Goal: Task Accomplishment & Management: Use online tool/utility

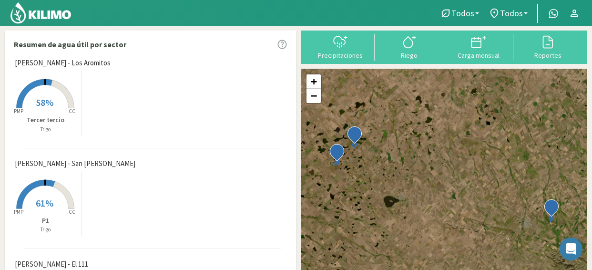
click at [42, 76] on rect at bounding box center [45, 109] width 76 height 76
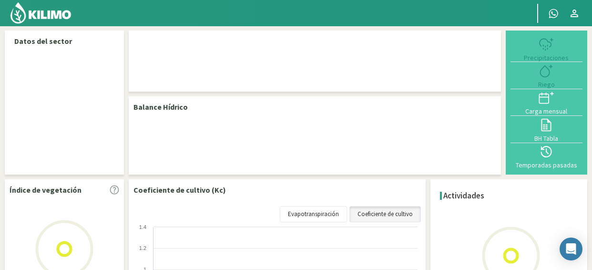
select select "1: Object"
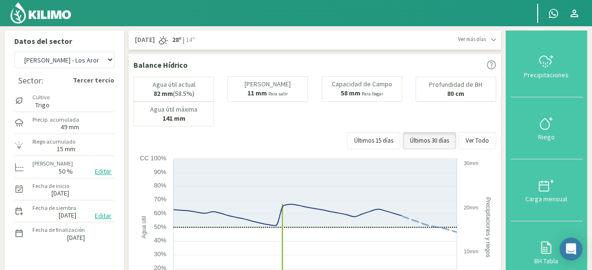
click at [496, 40] on icon at bounding box center [493, 40] width 4 height 2
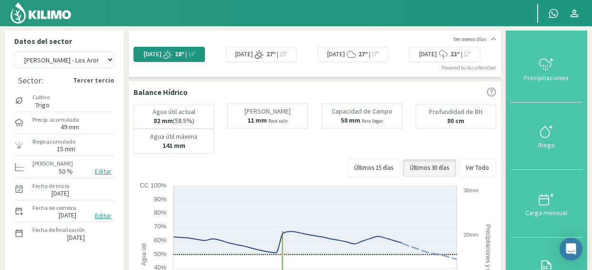
click at [433, 55] on span "Viernes" at bounding box center [428, 54] width 18 height 9
click at [448, 54] on icon at bounding box center [444, 55] width 10 height 10
click at [459, 61] on div "Viernes 23º | 12º" at bounding box center [444, 54] width 71 height 15
click at [568, 67] on div at bounding box center [546, 64] width 66 height 15
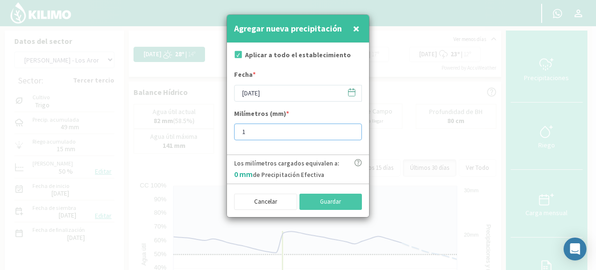
click at [350, 129] on input "1" at bounding box center [298, 131] width 128 height 17
click at [350, 129] on input "9" at bounding box center [298, 131] width 128 height 17
type input "10"
click at [350, 129] on input "10" at bounding box center [298, 131] width 128 height 17
click at [338, 204] on button "Guardar" at bounding box center [330, 202] width 63 height 16
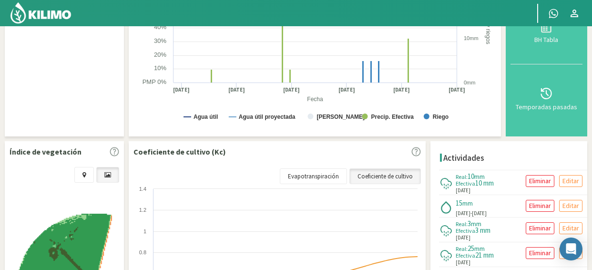
scroll to position [286, 0]
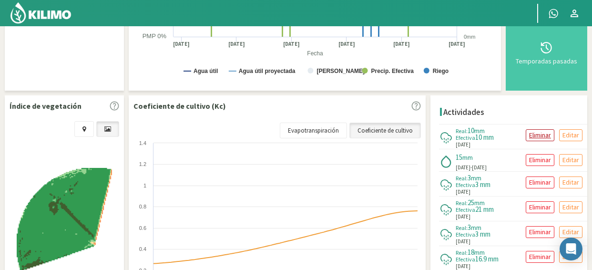
click at [541, 136] on p "Eliminar" at bounding box center [540, 135] width 22 height 11
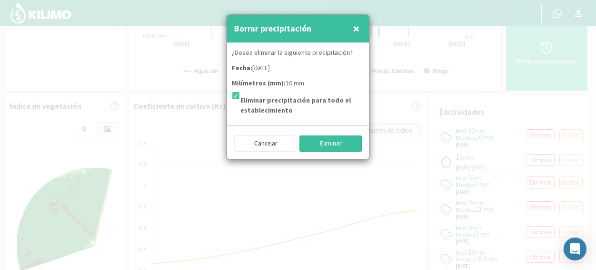
click at [349, 150] on button "Eliminar" at bounding box center [330, 143] width 63 height 16
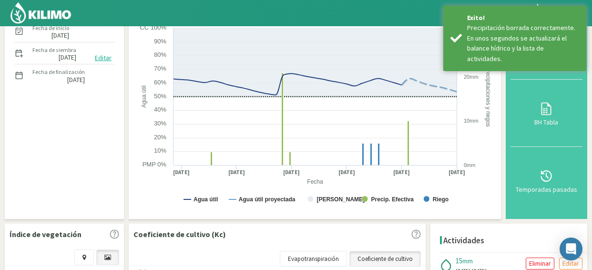
scroll to position [143, 0]
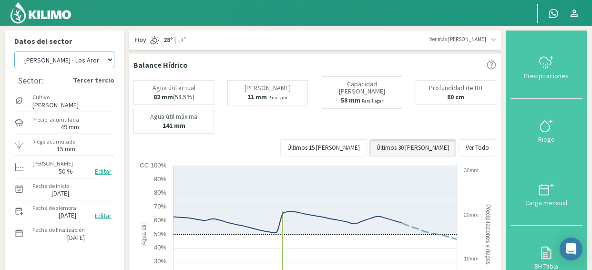
click at [105, 59] on select "[PERSON_NAME] - El 111 [PERSON_NAME] - Los Aromitos [PERSON_NAME] - [GEOGRAPHIC…" at bounding box center [64, 59] width 100 height 17
click at [14, 51] on select "[PERSON_NAME] - El 111 [PERSON_NAME] - Los Aromitos [PERSON_NAME] - [GEOGRAPHIC…" at bounding box center [64, 59] width 100 height 17
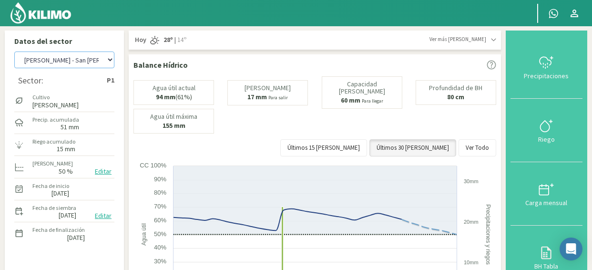
click at [112, 62] on select "[PERSON_NAME] - El 111 [PERSON_NAME] - Los Aromitos [PERSON_NAME] - [GEOGRAPHIC…" at bounding box center [64, 59] width 100 height 17
click at [14, 51] on select "[PERSON_NAME] - El 111 [PERSON_NAME] - Los Aromitos [PERSON_NAME] - [GEOGRAPHIC…" at bounding box center [64, 59] width 100 height 17
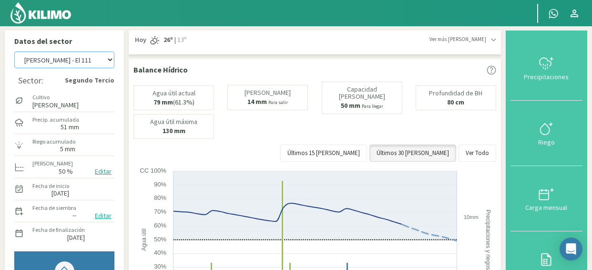
click at [109, 58] on select "[PERSON_NAME] - El 111 [PERSON_NAME] - Los Aromitos [PERSON_NAME] - [GEOGRAPHIC…" at bounding box center [64, 59] width 100 height 17
click at [14, 51] on select "[PERSON_NAME] - El 111 [PERSON_NAME] - Los Aromitos [PERSON_NAME] - [GEOGRAPHIC…" at bounding box center [64, 59] width 100 height 17
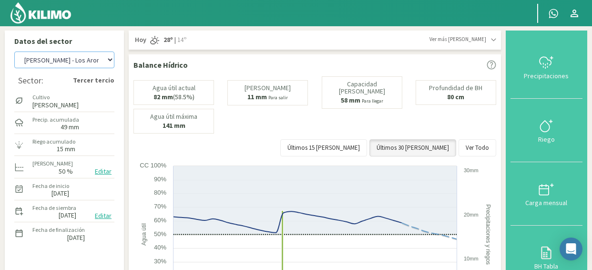
click at [107, 61] on select "[PERSON_NAME] - El 111 [PERSON_NAME] - Los Aromitos [PERSON_NAME] - [GEOGRAPHIC…" at bounding box center [64, 59] width 100 height 17
click at [14, 51] on select "[PERSON_NAME] - El 111 [PERSON_NAME] - Los Aromitos [PERSON_NAME] - [GEOGRAPHIC…" at bounding box center [64, 59] width 100 height 17
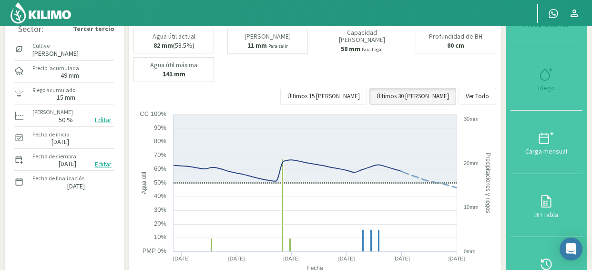
scroll to position [95, 0]
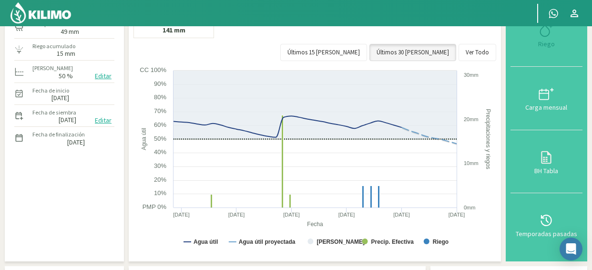
select select "14: Object"
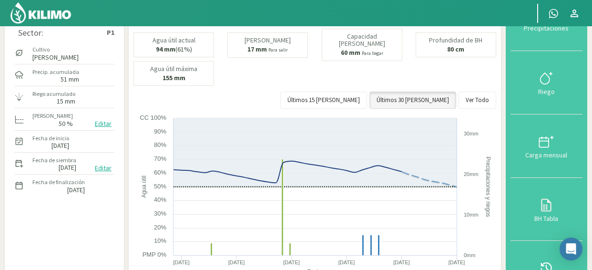
scroll to position [0, 0]
